Goal: Find specific page/section: Find specific page/section

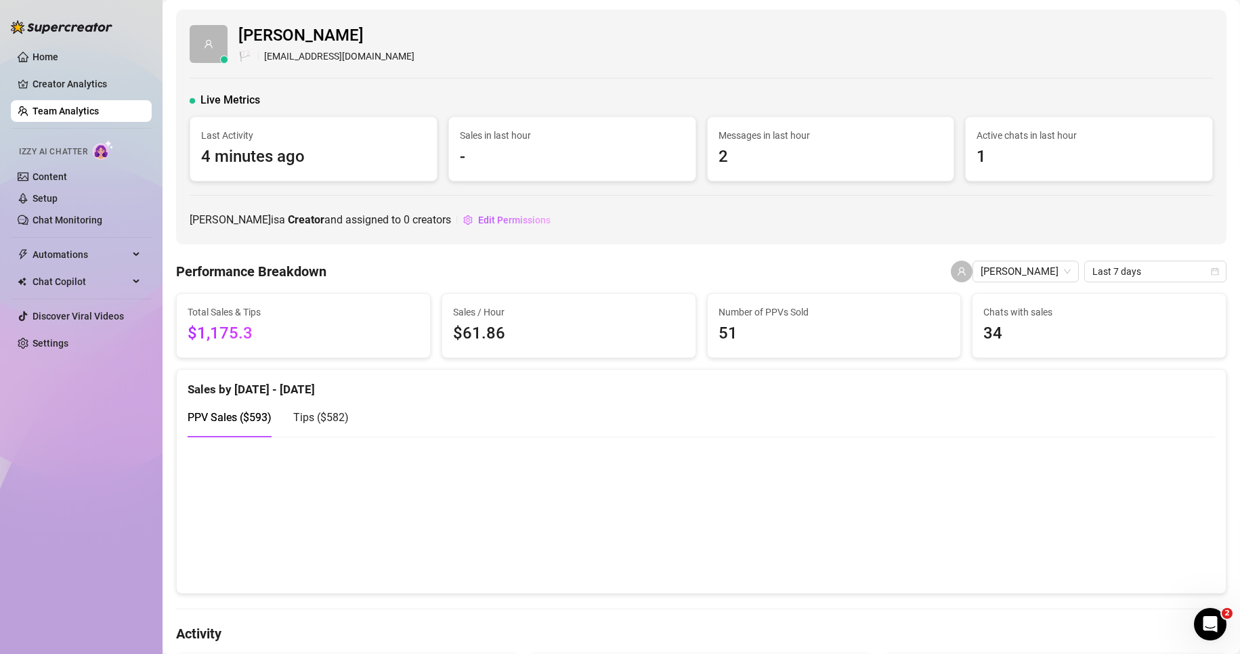
click at [81, 111] on link "Team Analytics" at bounding box center [66, 111] width 66 height 11
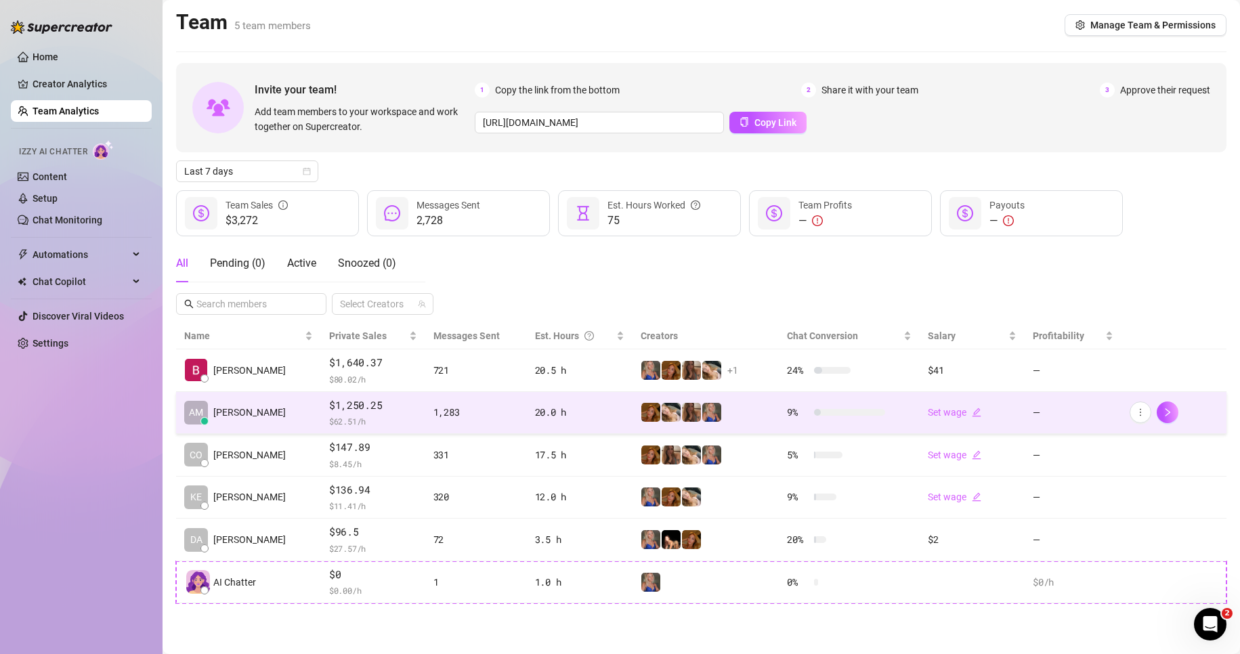
click at [492, 418] on div "1,283" at bounding box center [475, 412] width 85 height 15
